Goal: Task Accomplishment & Management: Complete application form

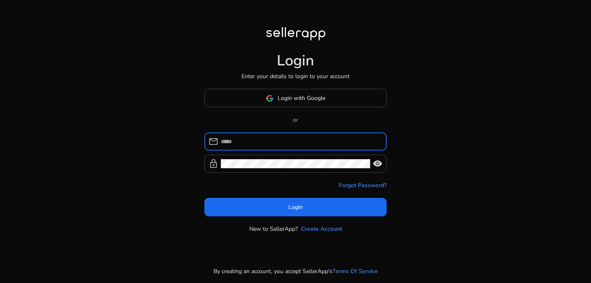
type input "**********"
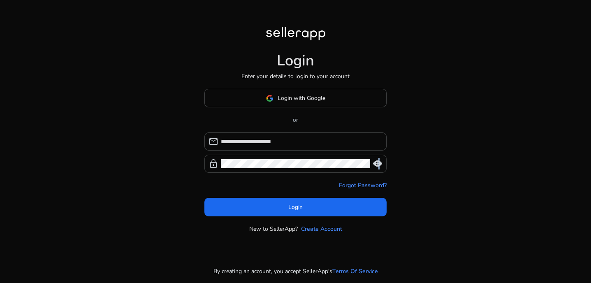
click at [377, 160] on div "lock visibility" at bounding box center [295, 164] width 182 height 18
click at [377, 160] on span "visibility" at bounding box center [378, 164] width 10 height 10
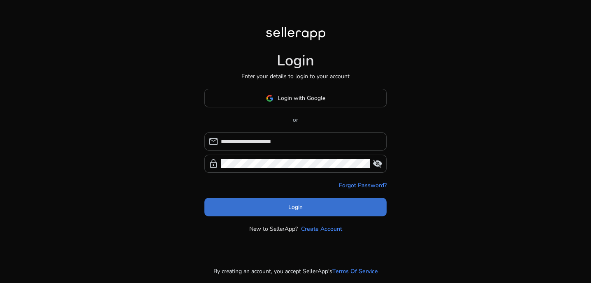
click at [305, 204] on span at bounding box center [295, 207] width 182 height 20
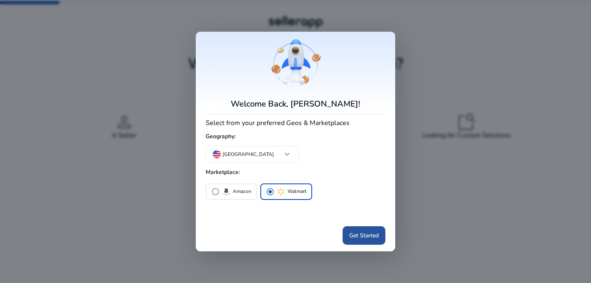
click at [369, 237] on span "Get Started" at bounding box center [364, 235] width 30 height 9
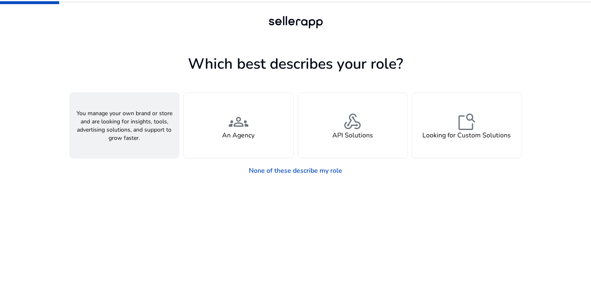
click at [137, 144] on div "person A Seller" at bounding box center [124, 125] width 109 height 65
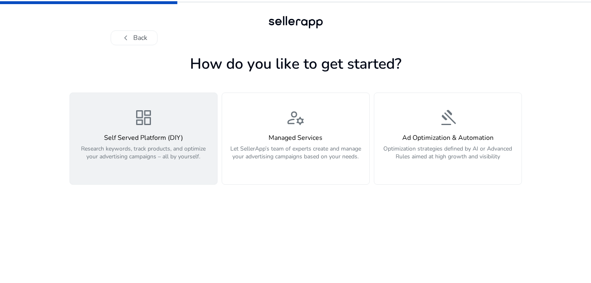
click at [170, 144] on div "Self Served Platform (DIY) Research keywords, track products, and optimize your…" at bounding box center [143, 151] width 137 height 35
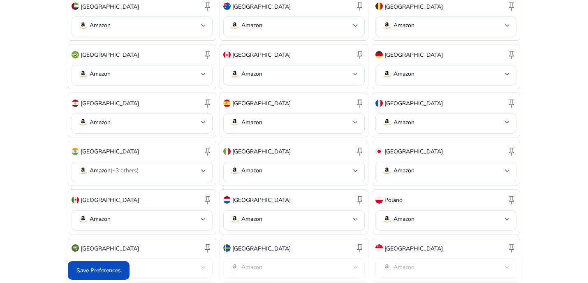
scroll to position [330, 0]
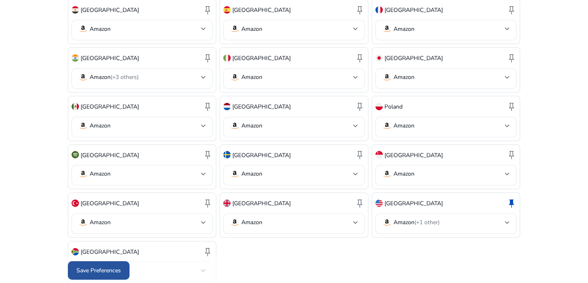
click at [100, 267] on span "Save Preferences" at bounding box center [99, 270] width 44 height 9
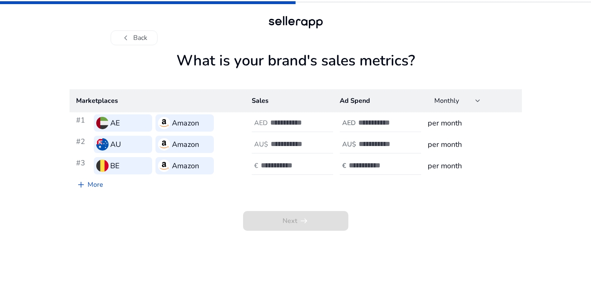
click at [352, 123] on h4 "AED" at bounding box center [349, 123] width 14 height 8
click at [280, 124] on input "number" at bounding box center [298, 122] width 56 height 9
type input "*"
click at [369, 120] on input "number" at bounding box center [386, 122] width 56 height 9
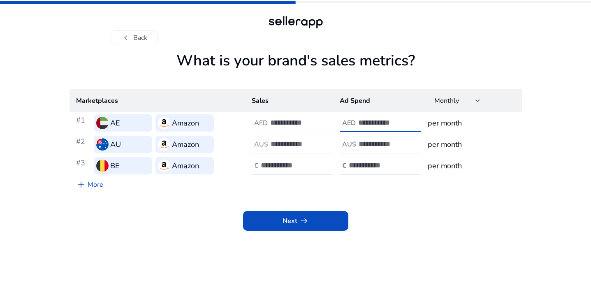
type input "*"
click at [310, 144] on input "number" at bounding box center [299, 143] width 56 height 9
type input "*"
click at [380, 157] on div at bounding box center [386, 166] width 74 height 18
click at [381, 146] on input "number" at bounding box center [387, 143] width 56 height 9
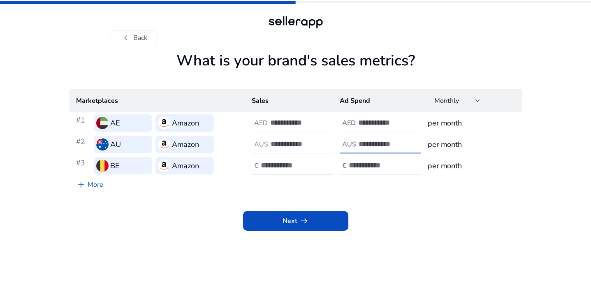
type input "*"
click at [362, 159] on div at bounding box center [386, 166] width 74 height 18
type input "*"
click at [305, 160] on div at bounding box center [298, 166] width 74 height 18
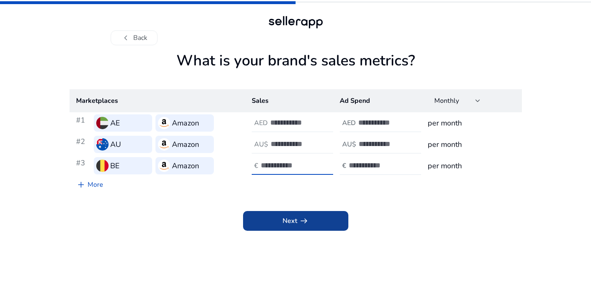
type input "*"
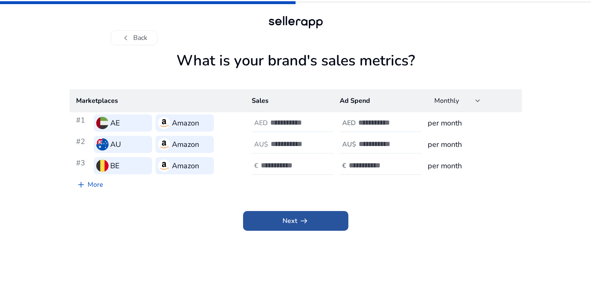
click at [291, 224] on span "Next arrow_right_alt" at bounding box center [296, 221] width 26 height 10
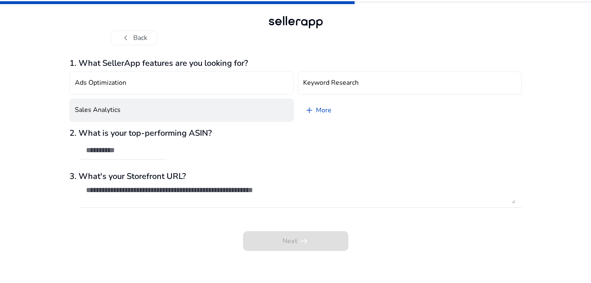
click at [126, 110] on button "Sales Analytics" at bounding box center [182, 110] width 224 height 23
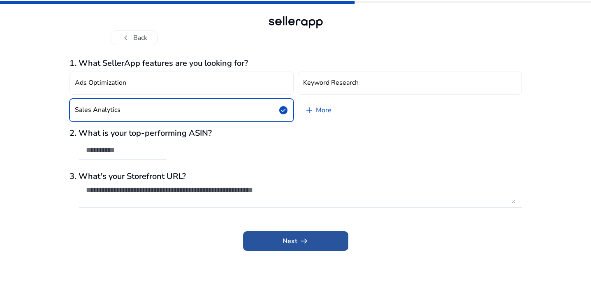
click at [315, 244] on span at bounding box center [295, 241] width 105 height 20
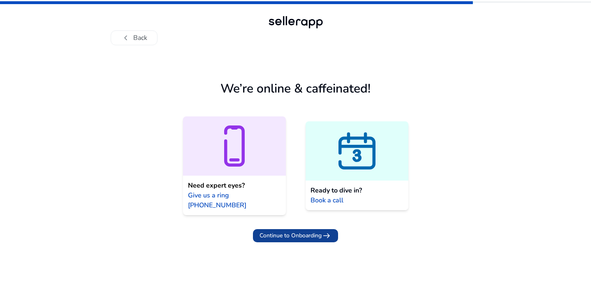
click at [294, 231] on span "Continue to Onboarding" at bounding box center [291, 235] width 62 height 9
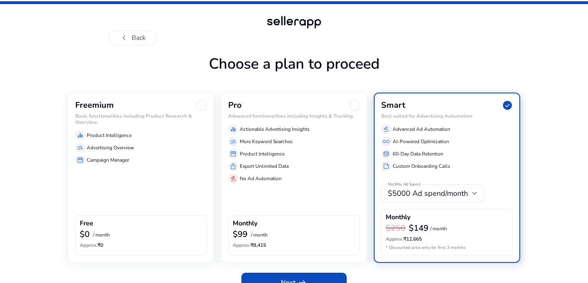
scroll to position [16, 0]
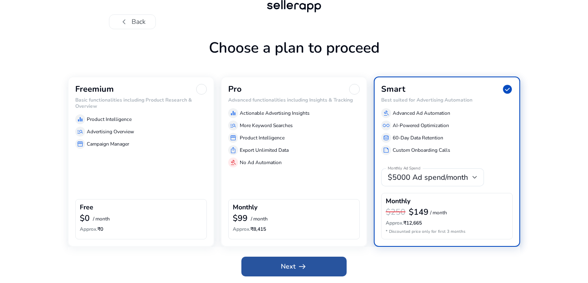
click at [288, 265] on span "Next arrow_right_alt" at bounding box center [294, 267] width 26 height 10
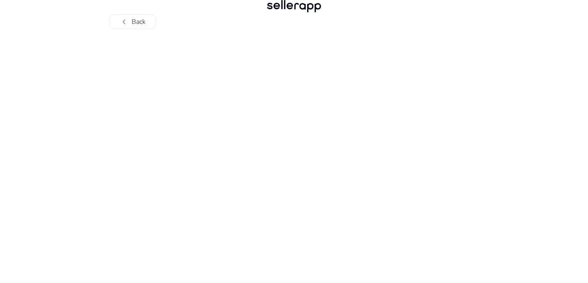
scroll to position [0, 0]
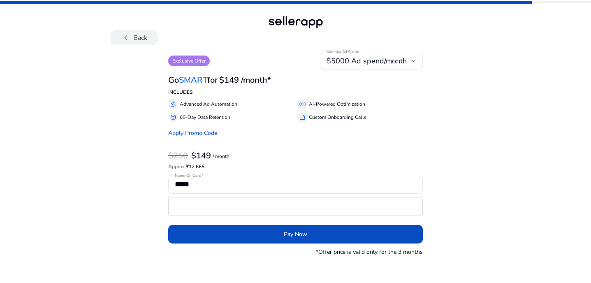
click at [125, 38] on span "chevron_left" at bounding box center [126, 38] width 10 height 10
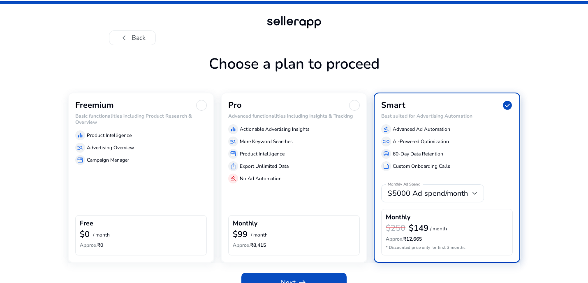
click at [125, 38] on span "chevron_left" at bounding box center [124, 38] width 10 height 10
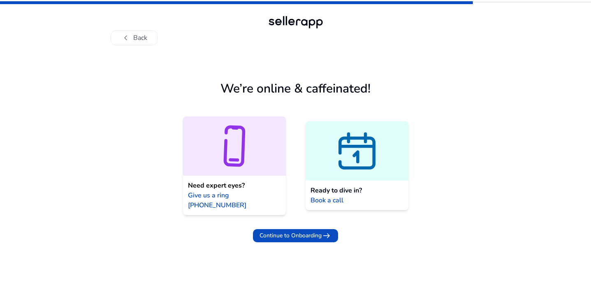
click at [244, 151] on g at bounding box center [234, 146] width 41 height 39
click at [147, 59] on div "We’re online & caffeinated! Need expert eyes? Give us a ring 256-363-0567 Ready…" at bounding box center [295, 147] width 329 height 190
click at [249, 142] on icon at bounding box center [234, 145] width 103 height 49
click at [197, 63] on div "We’re online & caffeinated! Need expert eyes? Give us a ring 256-363-0567 Ready…" at bounding box center [295, 147] width 329 height 190
click at [404, 184] on div "Ready to dive in? Book a call" at bounding box center [357, 196] width 103 height 30
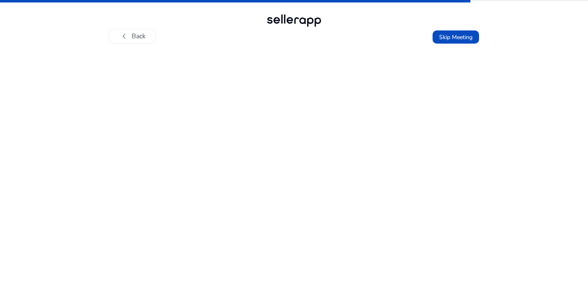
scroll to position [2, 0]
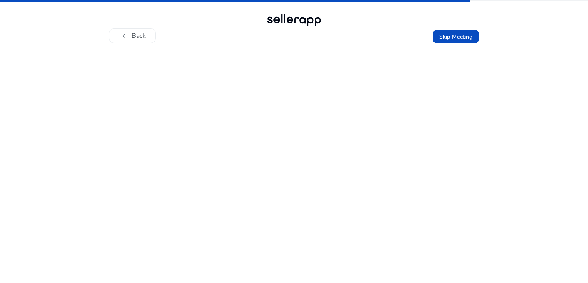
click at [466, 38] on span "Skip Meeting" at bounding box center [455, 37] width 33 height 9
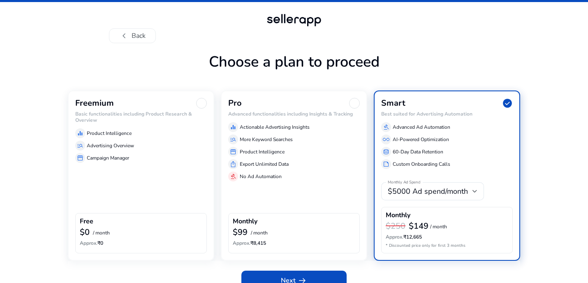
click at [128, 104] on div "Freemium" at bounding box center [141, 103] width 132 height 11
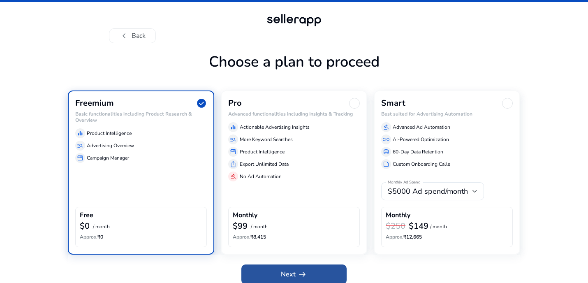
click at [312, 276] on span at bounding box center [294, 275] width 105 height 20
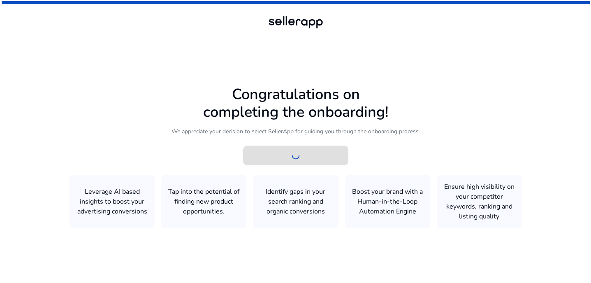
scroll to position [0, 0]
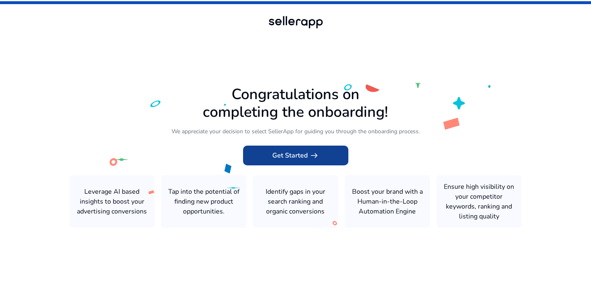
click at [316, 156] on span "arrow_right_alt" at bounding box center [314, 156] width 10 height 10
